Goal: Transaction & Acquisition: Purchase product/service

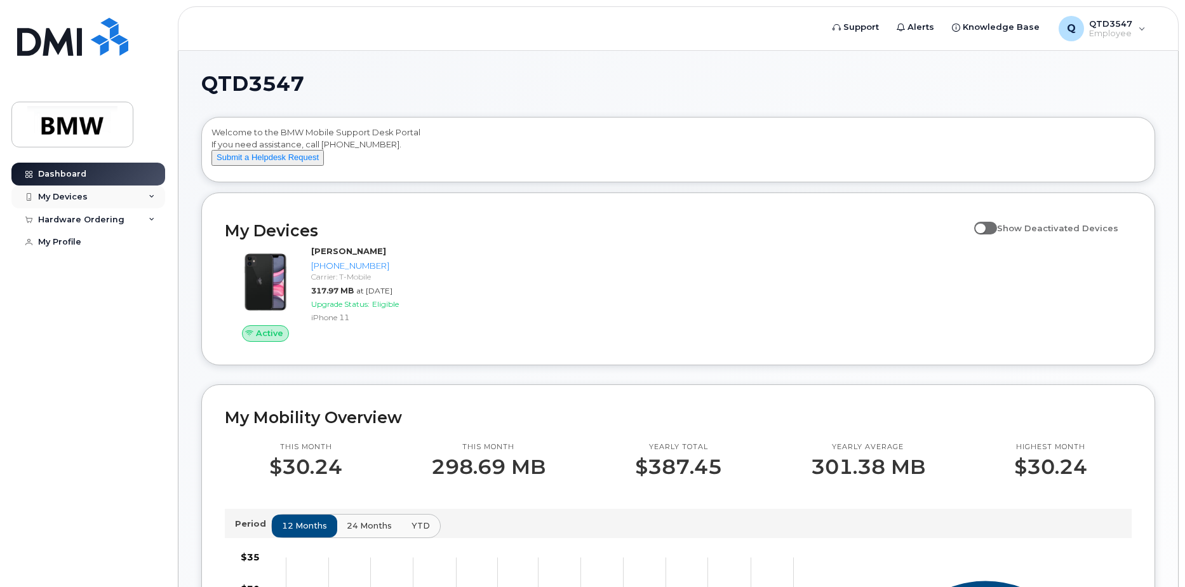
click at [143, 194] on div "My Devices" at bounding box center [88, 196] width 154 height 23
click at [98, 260] on div "([PERSON_NAME])" at bounding box center [115, 255] width 77 height 11
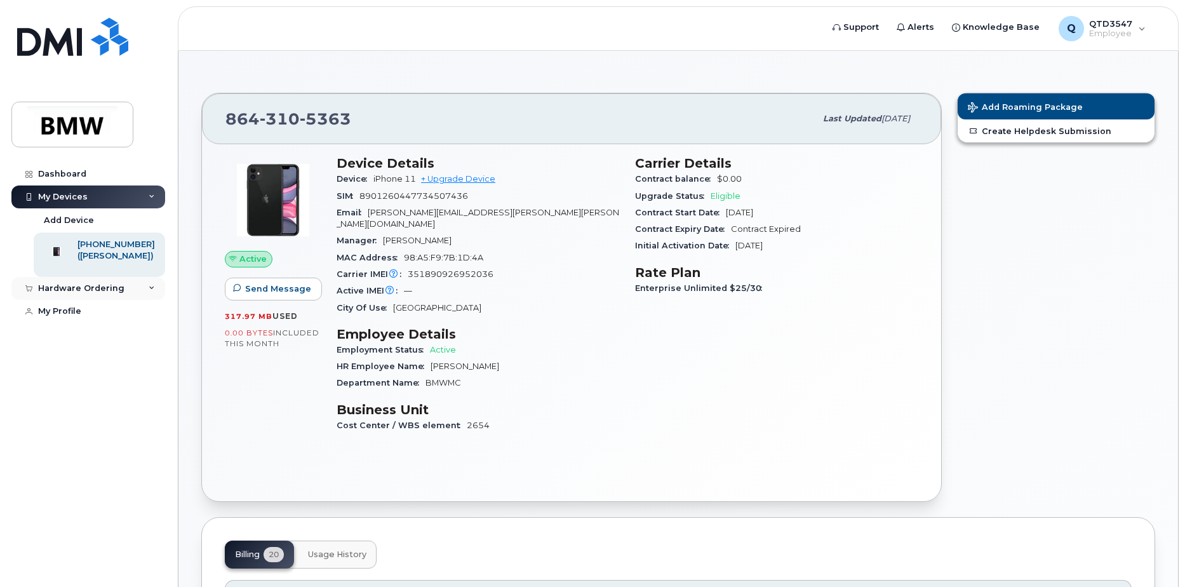
click at [152, 291] on icon at bounding box center [152, 288] width 6 height 6
click at [97, 320] on link "New Order" at bounding box center [99, 312] width 131 height 24
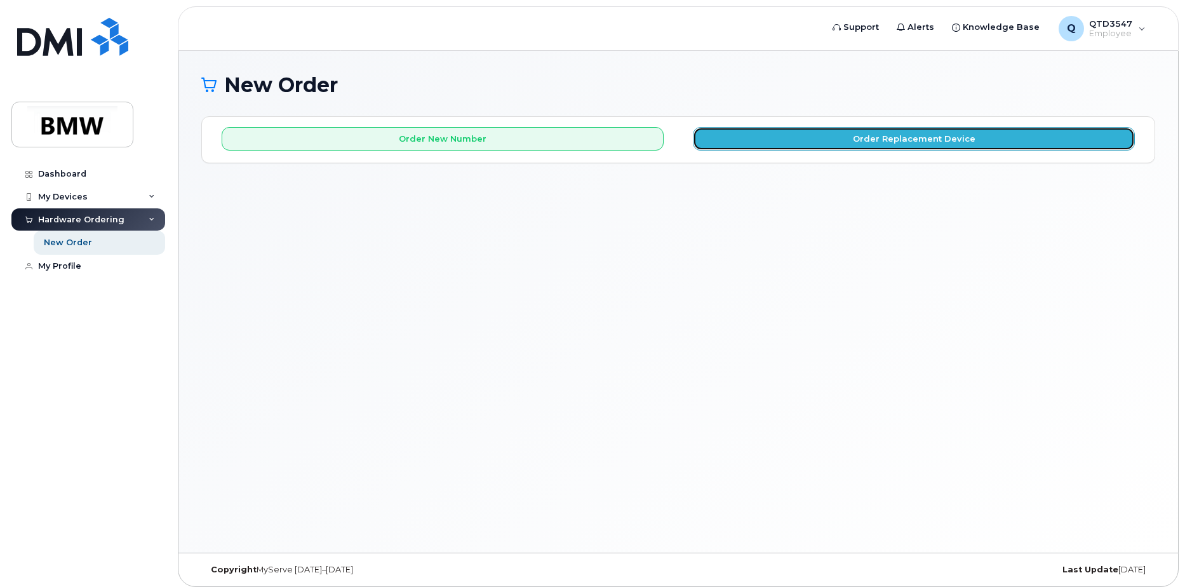
click at [849, 133] on button "Order Replacement Device" at bounding box center [914, 138] width 442 height 23
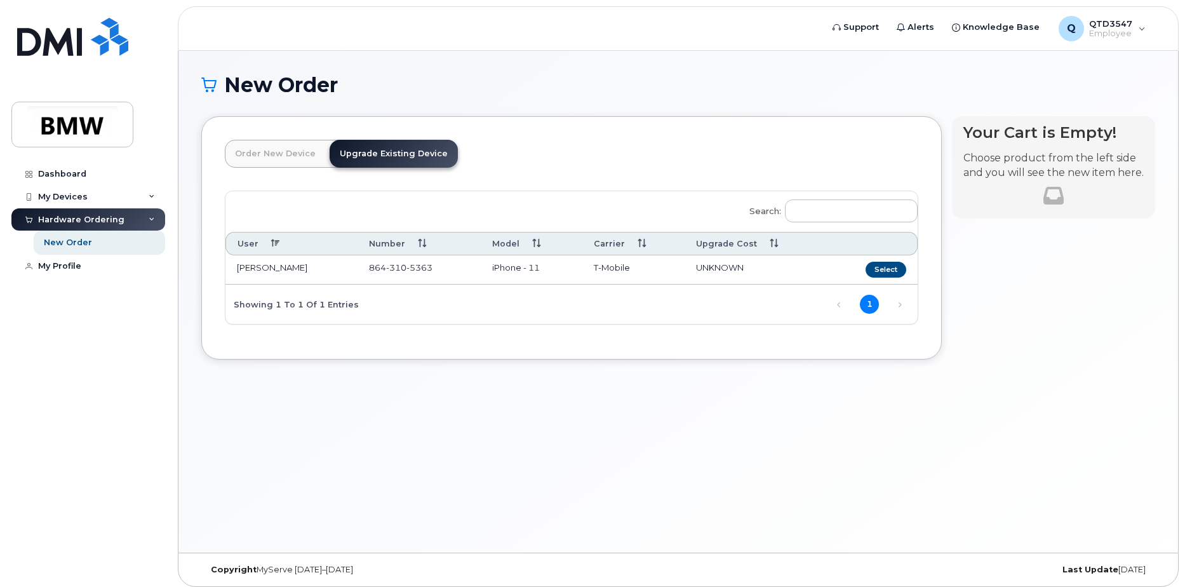
click at [401, 155] on link "Upgrade Existing Device" at bounding box center [394, 154] width 128 height 28
click at [891, 267] on button "Select" at bounding box center [885, 270] width 41 height 16
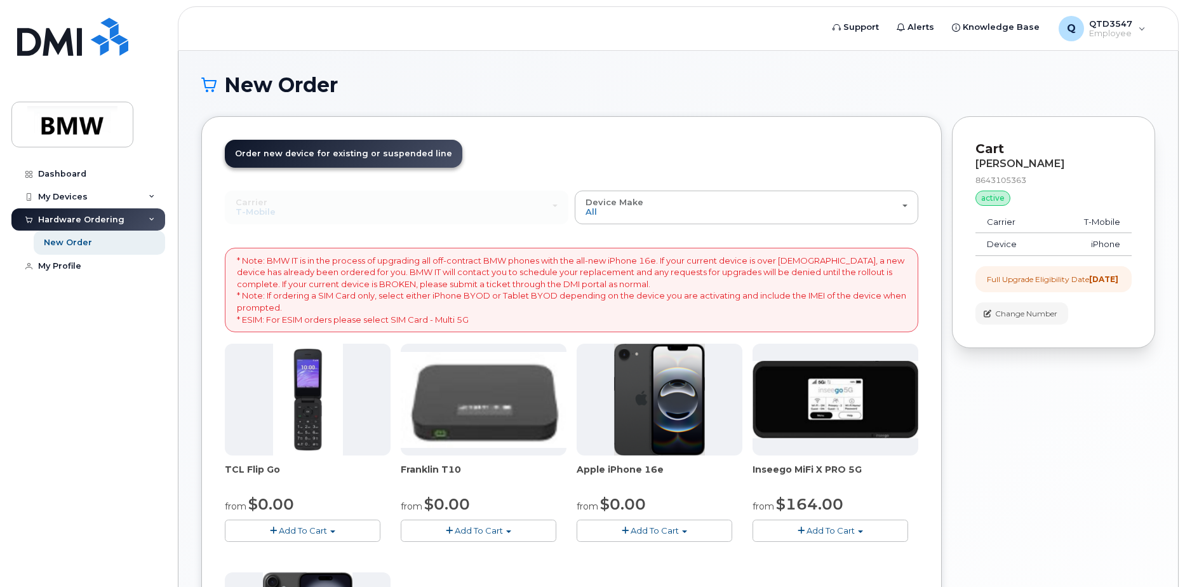
click at [797, 145] on header "Order New Device Upgrade Existing Device Order new device and new line Order ne…" at bounding box center [571, 165] width 693 height 51
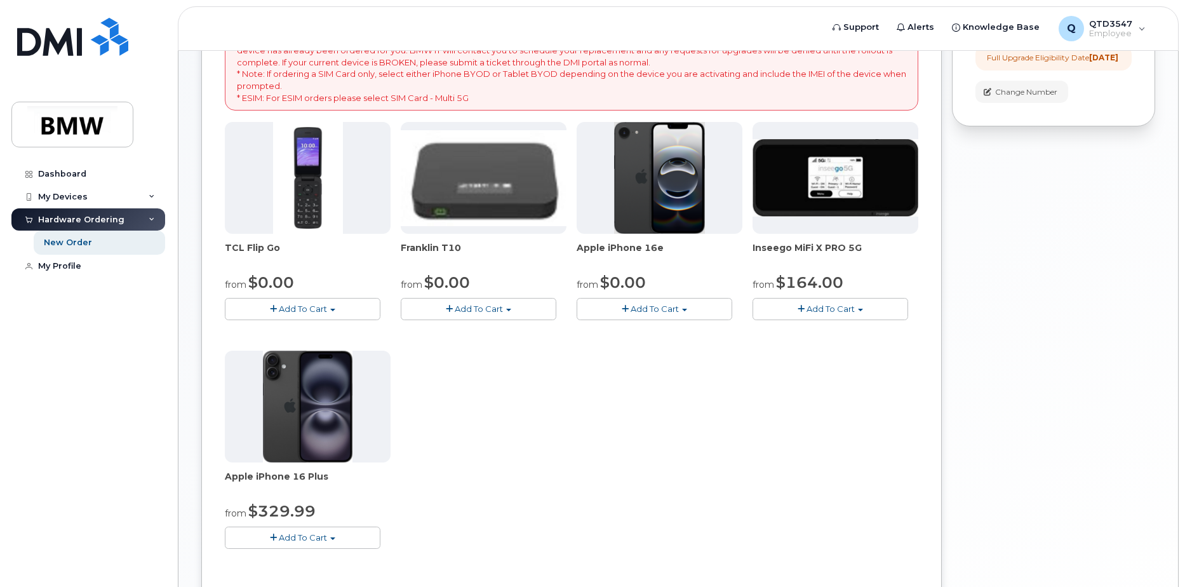
scroll to position [190, 0]
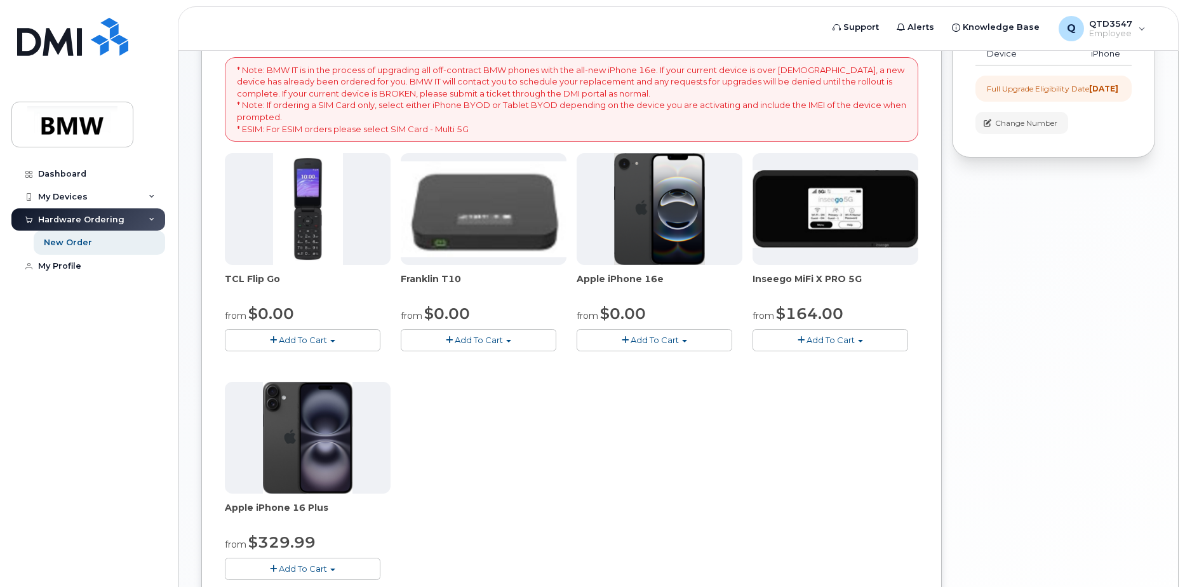
click at [447, 278] on span "Franklin T10" at bounding box center [484, 284] width 166 height 25
click at [486, 213] on img at bounding box center [484, 209] width 166 height 96
click at [447, 310] on span "$0.00" at bounding box center [447, 313] width 46 height 18
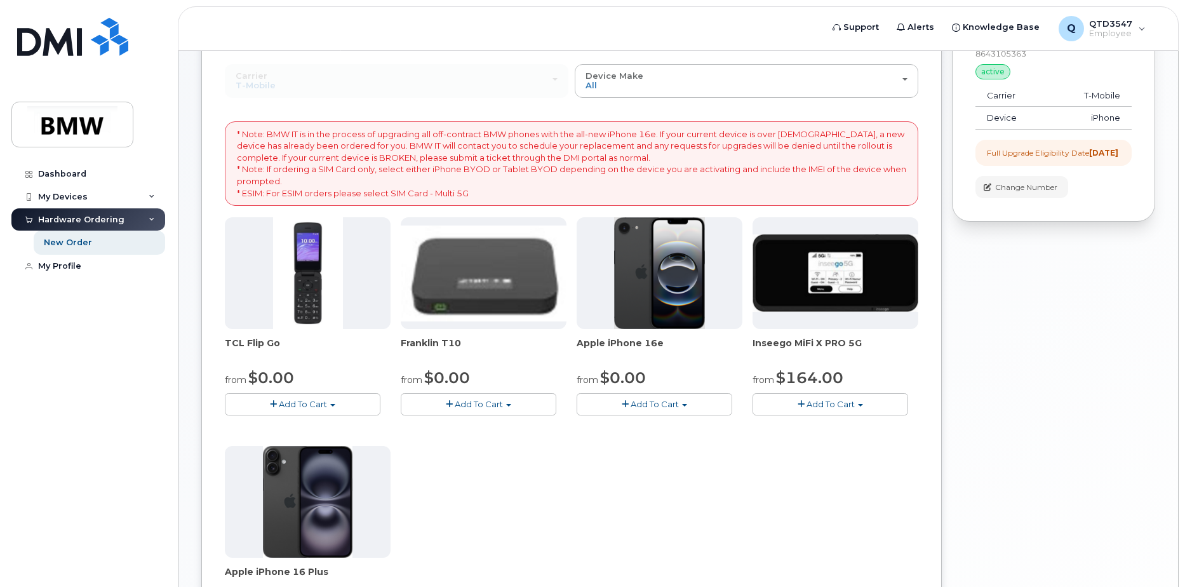
scroll to position [127, 0]
click at [657, 317] on img at bounding box center [659, 272] width 91 height 112
click at [470, 269] on img at bounding box center [484, 273] width 166 height 96
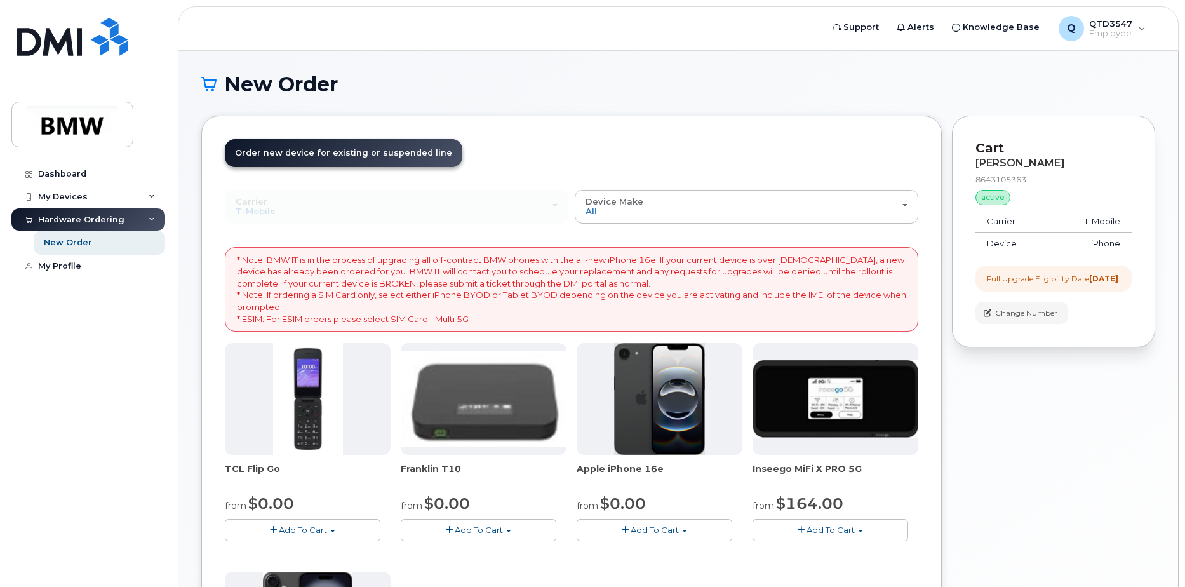
scroll to position [0, 0]
